Goal: Task Accomplishment & Management: Manage account settings

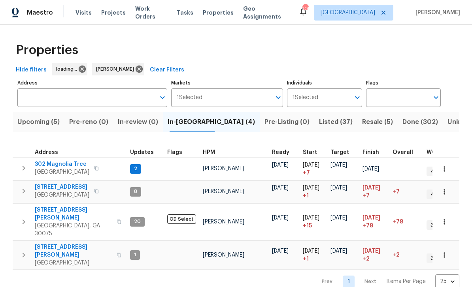
click at [47, 94] on input "Address" at bounding box center [86, 97] width 138 height 19
click at [38, 95] on input "Address" at bounding box center [86, 97] width 138 height 19
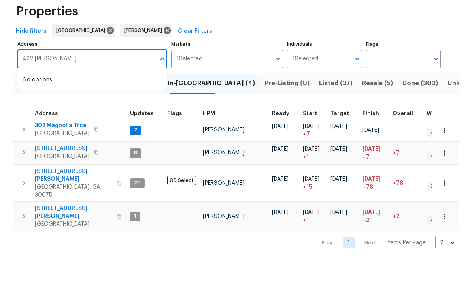
type input "422 McDaniel"
click at [58, 112] on li "422 McDaniel Pl Canton GA 30115" at bounding box center [92, 118] width 150 height 13
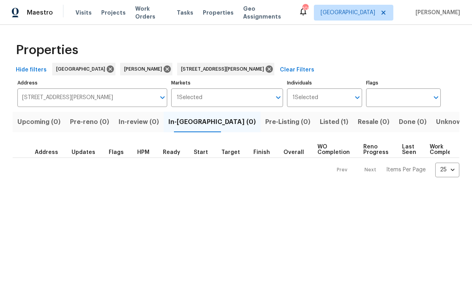
click at [320, 122] on span "Listed (1)" at bounding box center [334, 122] width 28 height 11
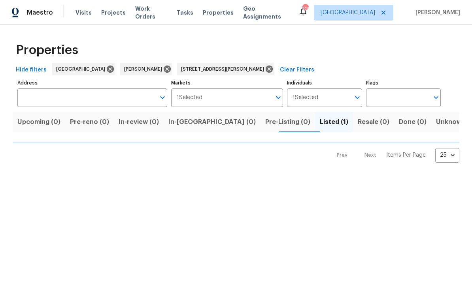
type input "422 McDaniel Pl Canton GA 30115"
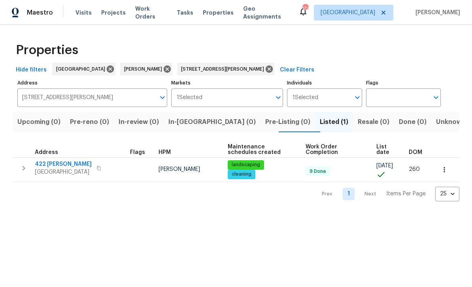
click at [56, 166] on span "422 [PERSON_NAME]" at bounding box center [63, 164] width 57 height 8
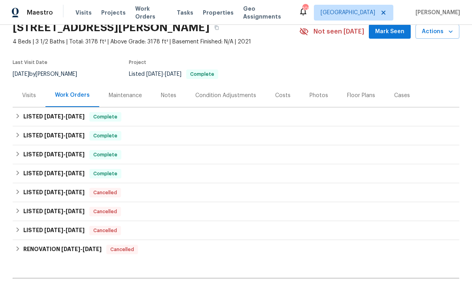
scroll to position [35, 0]
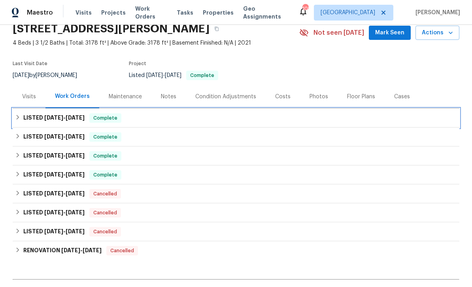
click at [44, 114] on h6 "LISTED [DATE] - [DATE]" at bounding box center [53, 117] width 61 height 9
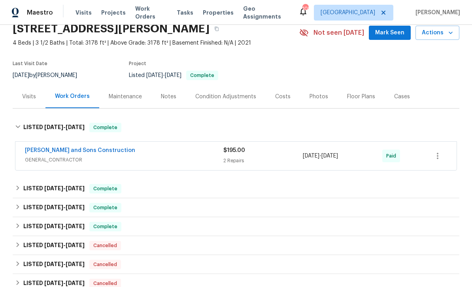
click at [41, 151] on link "[PERSON_NAME] and Sons Construction" at bounding box center [80, 151] width 110 height 6
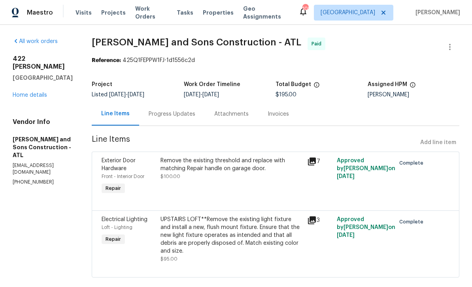
scroll to position [6, 0]
click at [314, 158] on icon at bounding box center [312, 162] width 8 height 8
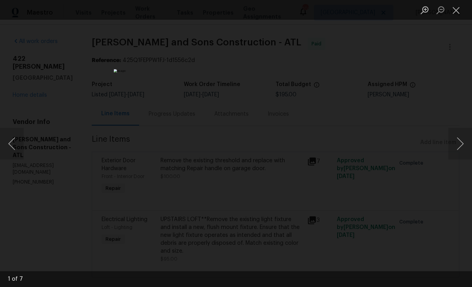
click at [458, 141] on button "Next image" at bounding box center [460, 144] width 24 height 32
click at [456, 145] on button "Next image" at bounding box center [460, 144] width 24 height 32
click at [457, 145] on button "Next image" at bounding box center [460, 144] width 24 height 32
click at [455, 11] on button "Close lightbox" at bounding box center [456, 10] width 16 height 14
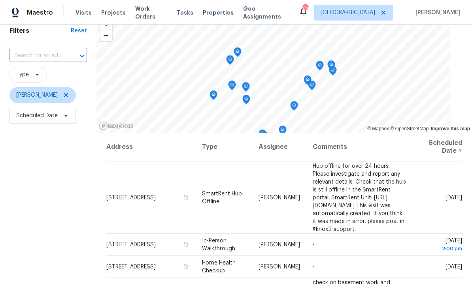
scroll to position [39, 0]
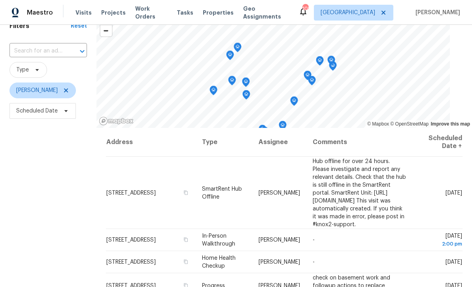
click at [0, 0] on icon at bounding box center [0, 0] width 0 height 0
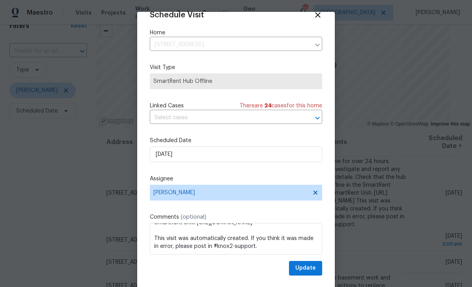
scroll to position [15, 0]
click at [302, 156] on input "9/5/2025" at bounding box center [236, 155] width 172 height 16
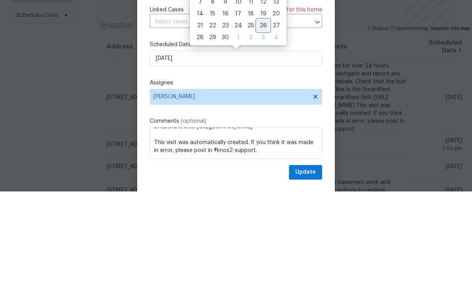
click at [262, 116] on div "26" at bounding box center [263, 121] width 13 height 11
type input "9/26/2025"
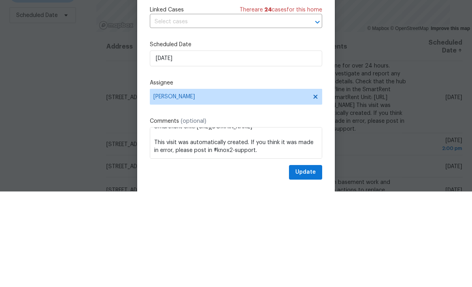
scroll to position [25, 0]
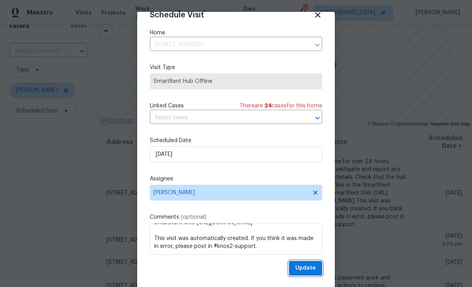
click at [310, 269] on span "Update" at bounding box center [305, 268] width 21 height 10
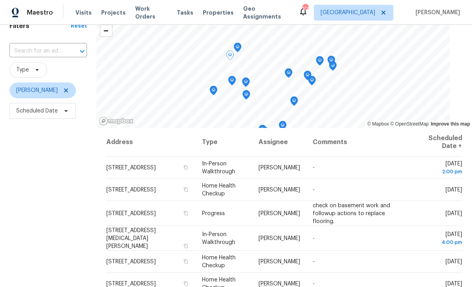
click at [0, 0] on icon at bounding box center [0, 0] width 0 height 0
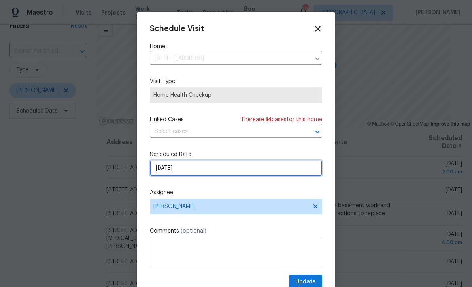
click at [299, 168] on input "9/5/2025" at bounding box center [236, 168] width 172 height 16
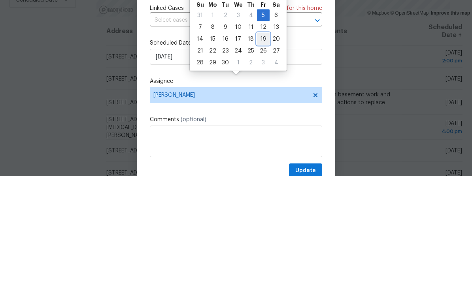
click at [261, 145] on div "19" at bounding box center [263, 150] width 13 height 11
type input "9/19/2025"
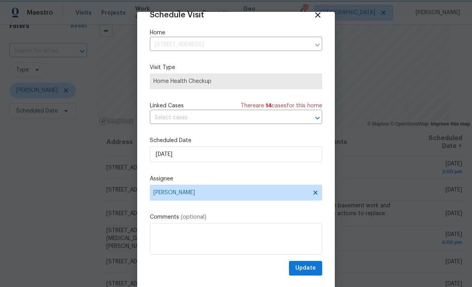
scroll to position [15, 0]
click at [312, 267] on span "Update" at bounding box center [305, 268] width 21 height 10
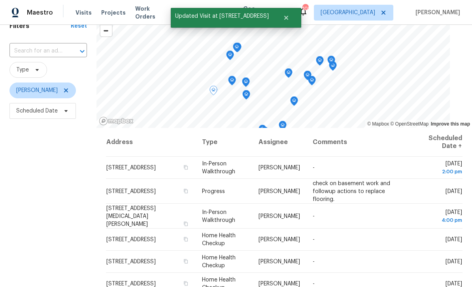
click at [0, 0] on icon at bounding box center [0, 0] width 0 height 0
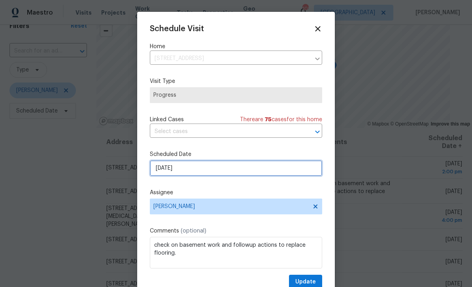
click at [280, 171] on input "9/5/2025" at bounding box center [236, 168] width 172 height 16
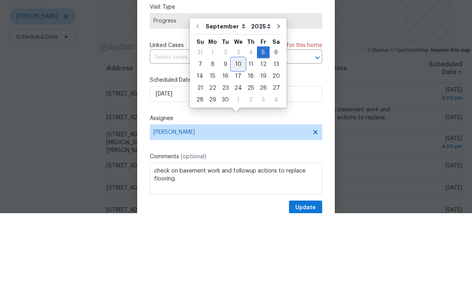
click at [240, 133] on div "10" at bounding box center [237, 138] width 13 height 11
type input "9/10/2025"
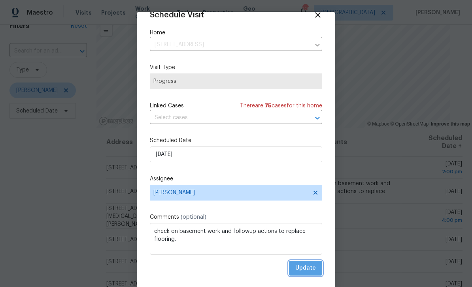
click at [312, 267] on span "Update" at bounding box center [305, 268] width 21 height 10
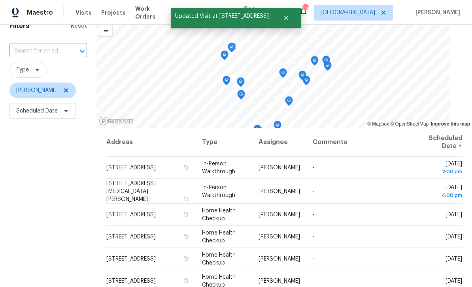
click at [0, 0] on icon at bounding box center [0, 0] width 0 height 0
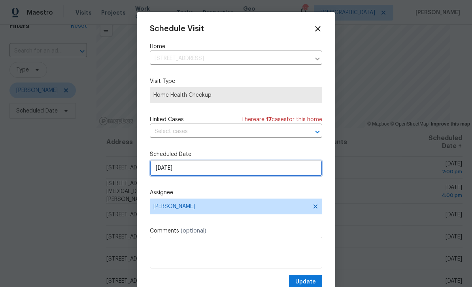
click at [299, 168] on input "9/6/2025" at bounding box center [236, 168] width 172 height 16
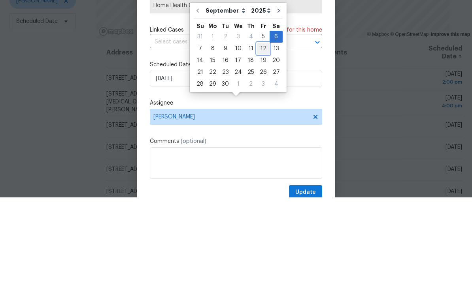
click at [262, 133] on div "12" at bounding box center [263, 138] width 13 height 11
type input "9/12/2025"
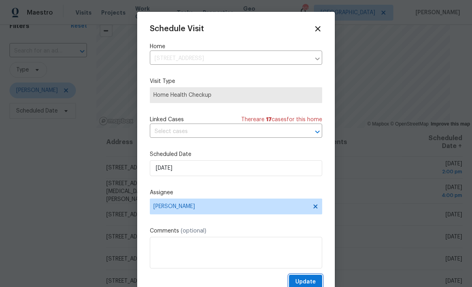
click at [312, 280] on span "Update" at bounding box center [305, 282] width 21 height 10
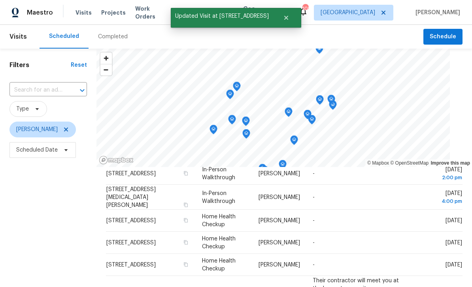
scroll to position [34, 0]
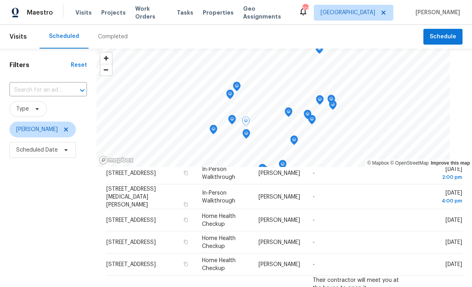
click at [0, 0] on icon at bounding box center [0, 0] width 0 height 0
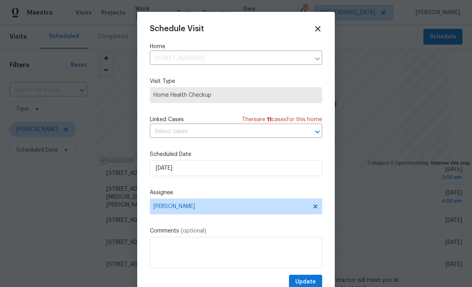
click at [304, 194] on label "Assignee" at bounding box center [236, 193] width 172 height 8
click at [299, 193] on label "Assignee" at bounding box center [236, 193] width 172 height 8
click at [297, 197] on label "Assignee" at bounding box center [236, 193] width 172 height 8
click at [269, 196] on label "Assignee" at bounding box center [236, 193] width 172 height 8
click at [257, 199] on div "Assignee Tyler Payne" at bounding box center [236, 202] width 172 height 26
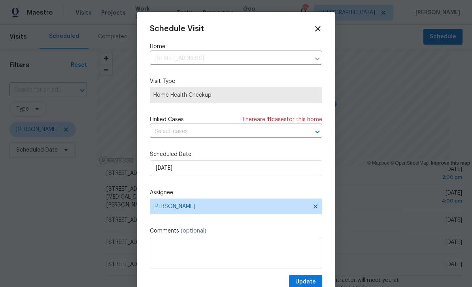
click at [257, 197] on label "Assignee" at bounding box center [236, 193] width 172 height 8
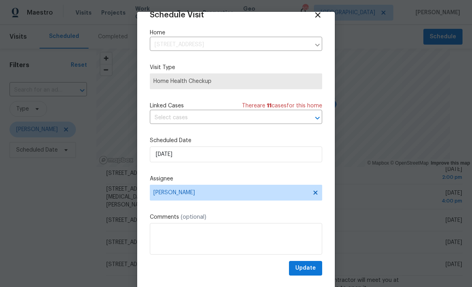
scroll to position [15, 0]
click at [224, 182] on label "Assignee" at bounding box center [236, 179] width 172 height 8
click at [168, 180] on label "Assignee" at bounding box center [236, 179] width 172 height 8
click at [163, 181] on label "Assignee" at bounding box center [236, 179] width 172 height 8
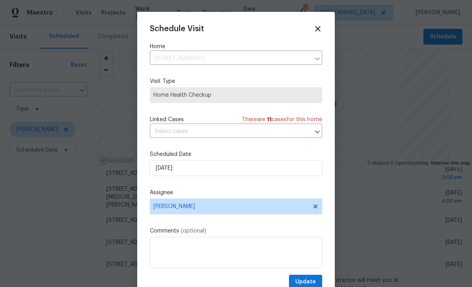
scroll to position [0, 0]
click at [320, 49] on label "Home" at bounding box center [236, 47] width 172 height 8
click at [320, 53] on div "108 Hickory Run, Canton, GA 30115 ​" at bounding box center [236, 59] width 172 height 12
click at [83, 196] on div at bounding box center [236, 143] width 472 height 287
click at [400, 169] on div at bounding box center [236, 143] width 472 height 287
